Goal: Task Accomplishment & Management: Manage account settings

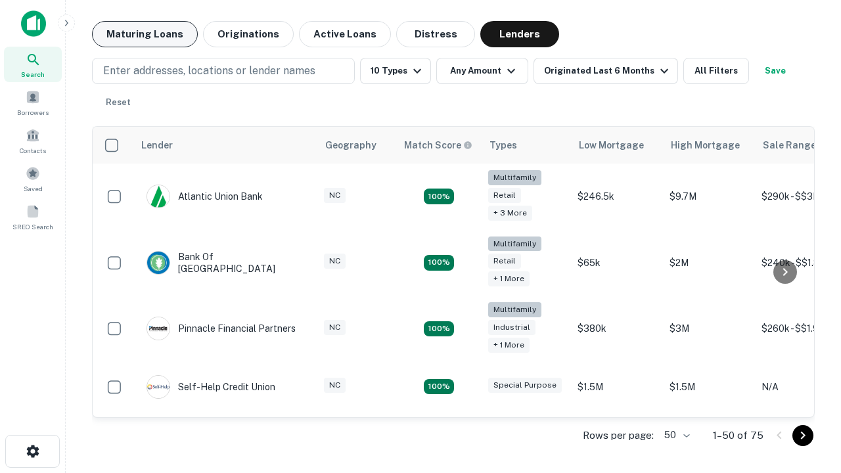
click at [144, 34] on button "Maturing Loans" at bounding box center [145, 34] width 106 height 26
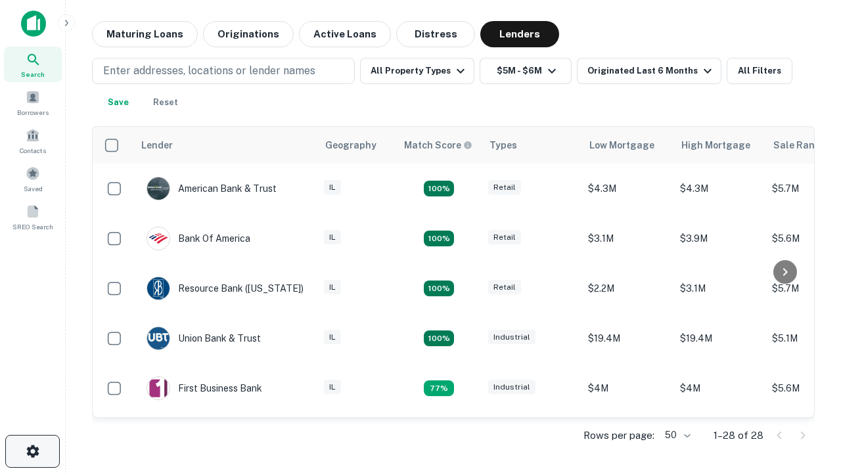
click at [32, 451] on icon "button" at bounding box center [33, 451] width 16 height 16
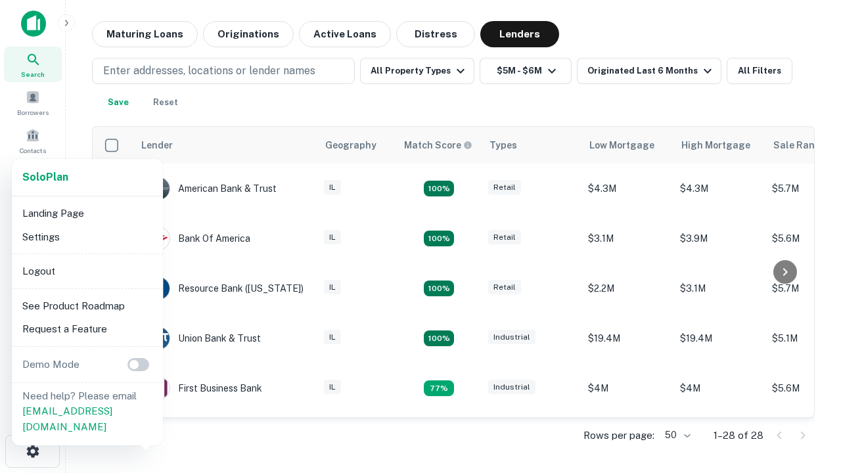
click at [87, 271] on li "Logout" at bounding box center [87, 271] width 141 height 24
